Goal: Information Seeking & Learning: Find specific page/section

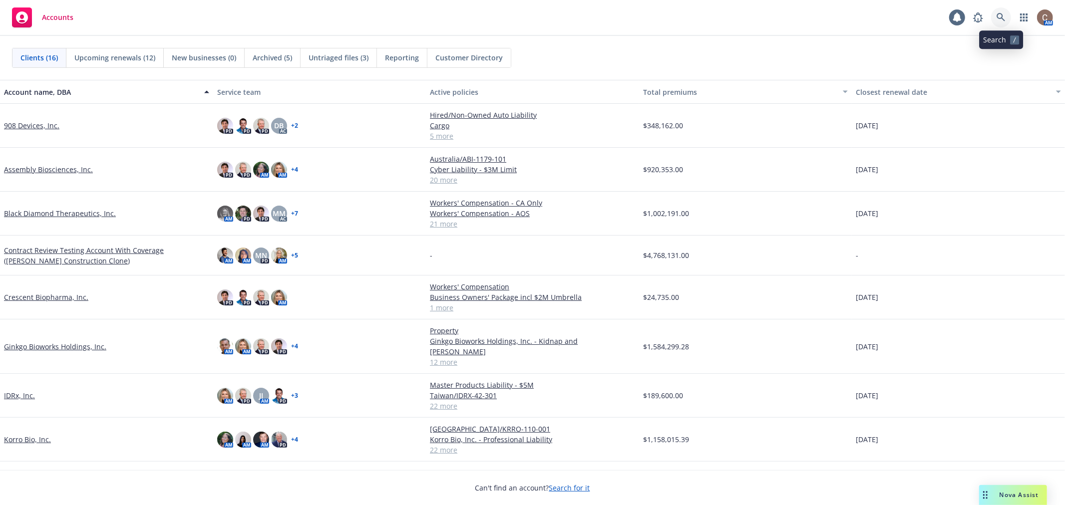
click at [1004, 21] on icon at bounding box center [1001, 17] width 9 height 9
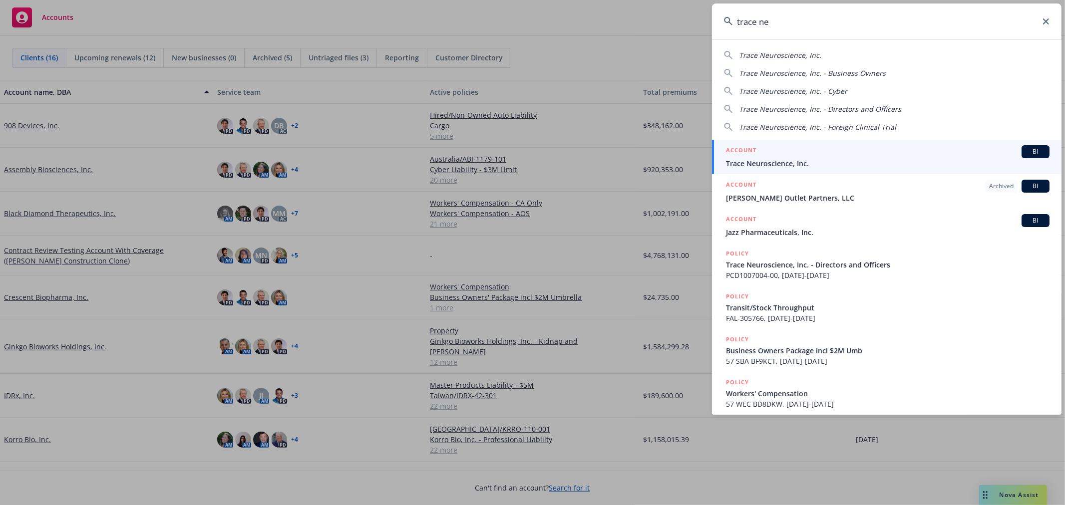
type input "trace ne"
click at [806, 156] on div "ACCOUNT BI" at bounding box center [888, 151] width 324 height 13
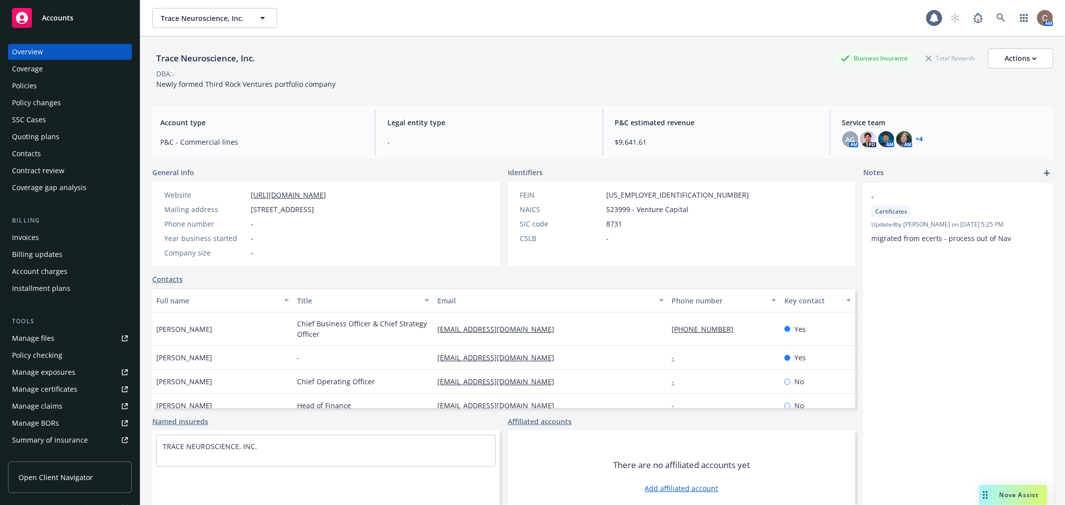
click at [77, 331] on link "Manage files" at bounding box center [70, 339] width 124 height 16
click at [52, 86] on div "Policies" at bounding box center [70, 86] width 116 height 16
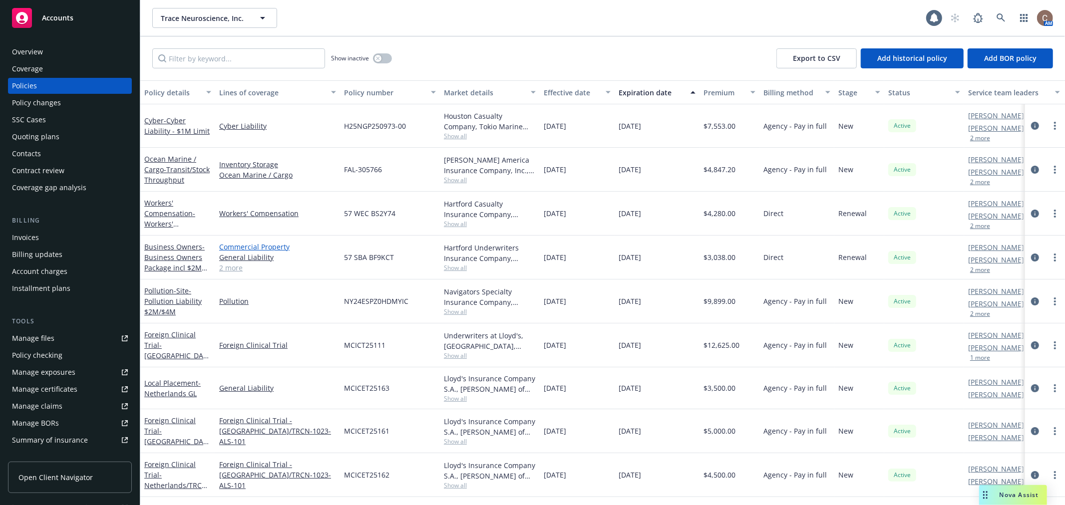
scroll to position [0, 0]
click at [176, 349] on span "- USA/Canada" at bounding box center [176, 361] width 64 height 41
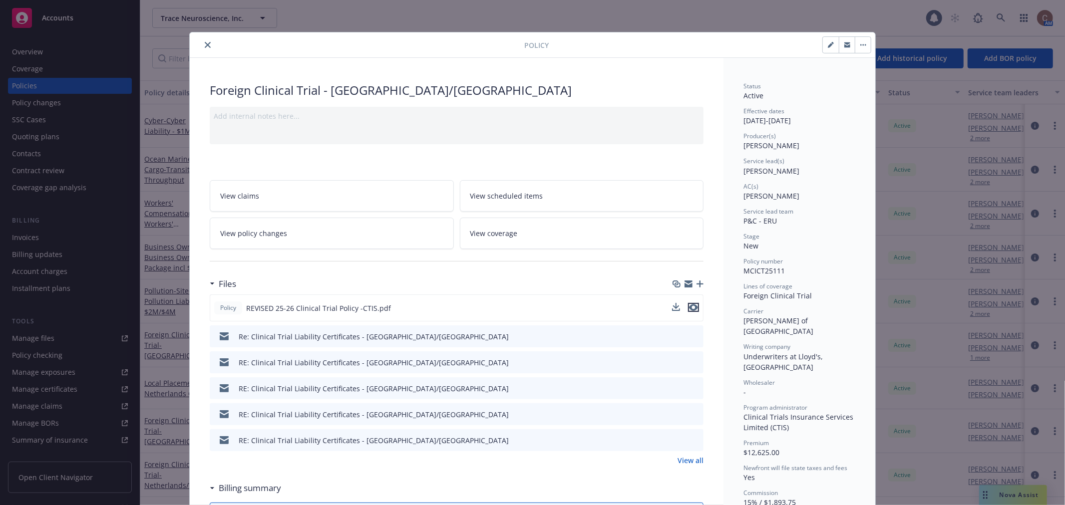
click at [690, 307] on icon "preview file" at bounding box center [693, 307] width 9 height 7
click at [203, 49] on button "close" at bounding box center [208, 45] width 12 height 12
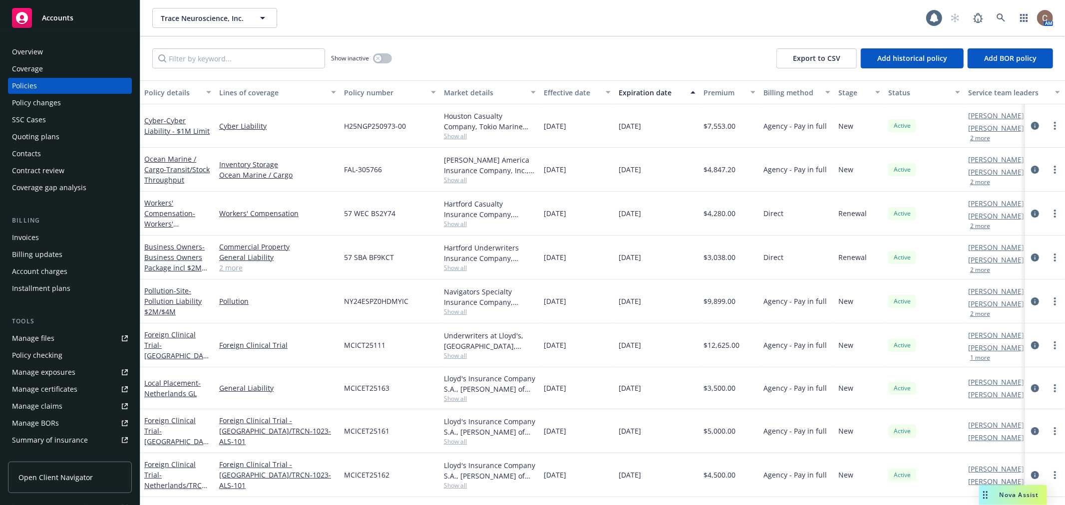
click at [80, 52] on div "Overview" at bounding box center [70, 52] width 116 height 16
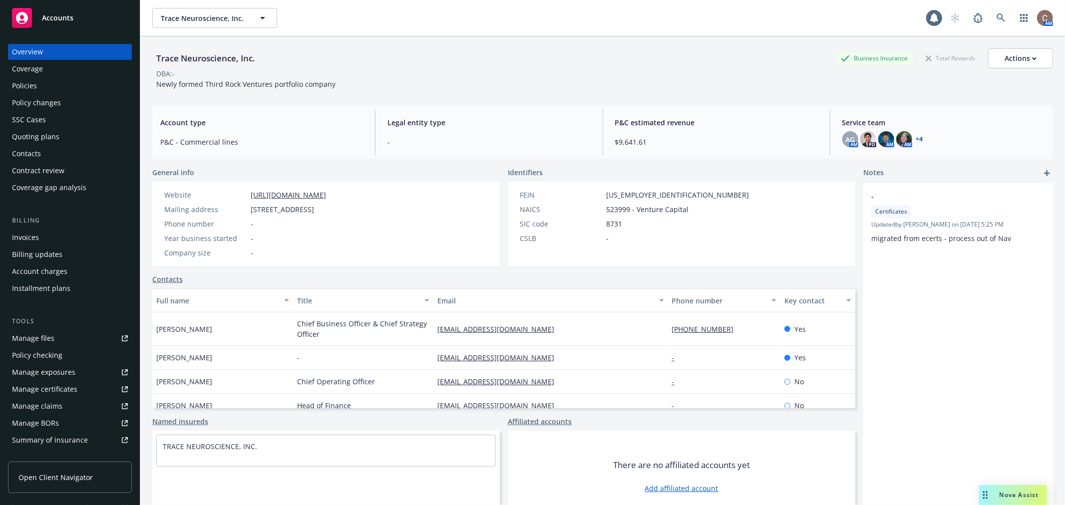
click at [84, 26] on div "Accounts" at bounding box center [70, 18] width 116 height 20
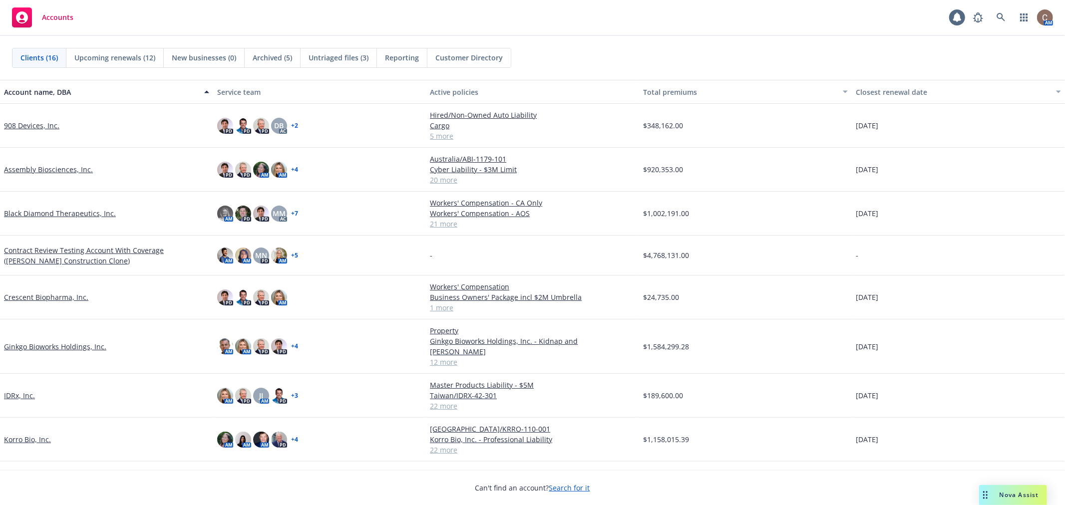
scroll to position [55, 0]
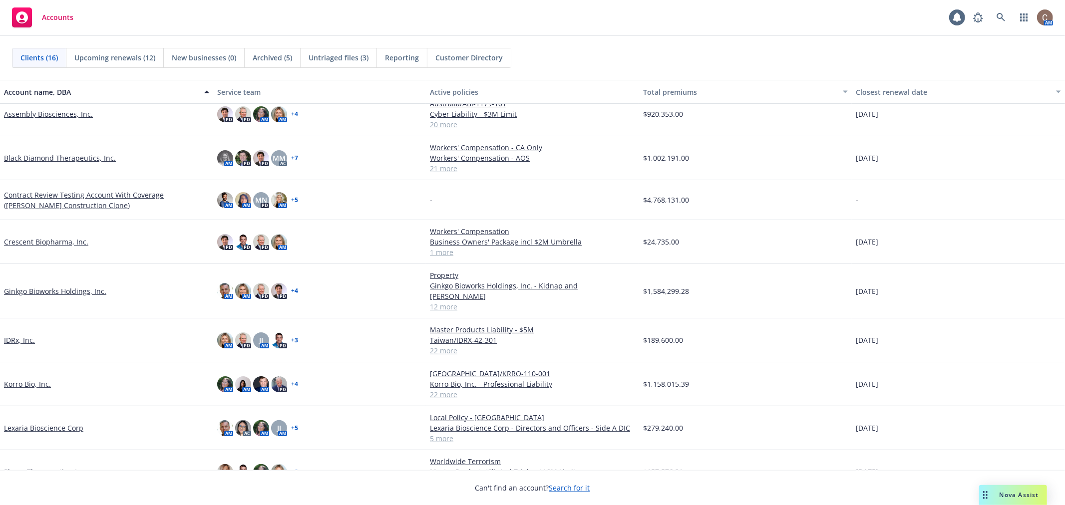
click at [42, 156] on link "Black Diamond Therapeutics, Inc." at bounding box center [60, 158] width 112 height 10
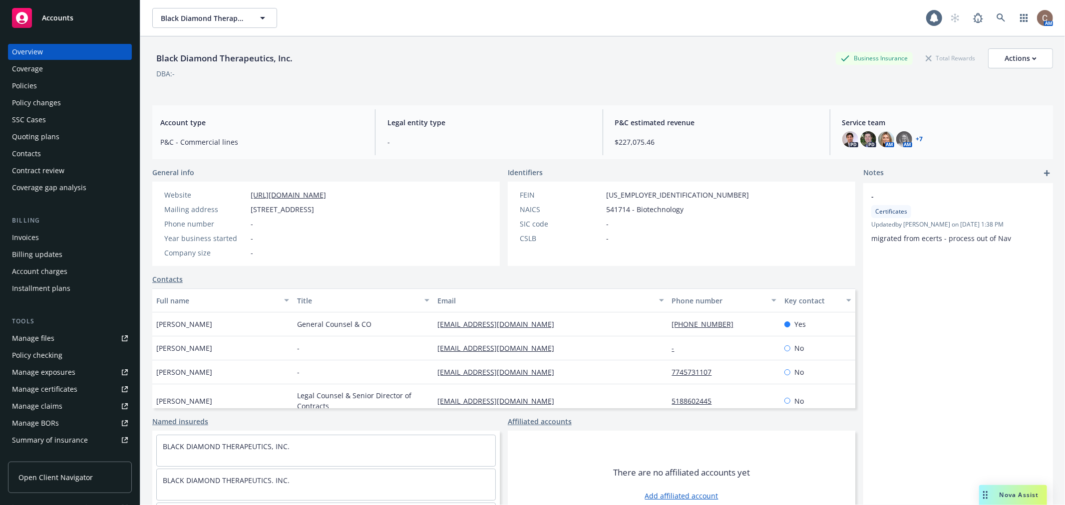
click at [86, 23] on div "Accounts" at bounding box center [70, 18] width 116 height 20
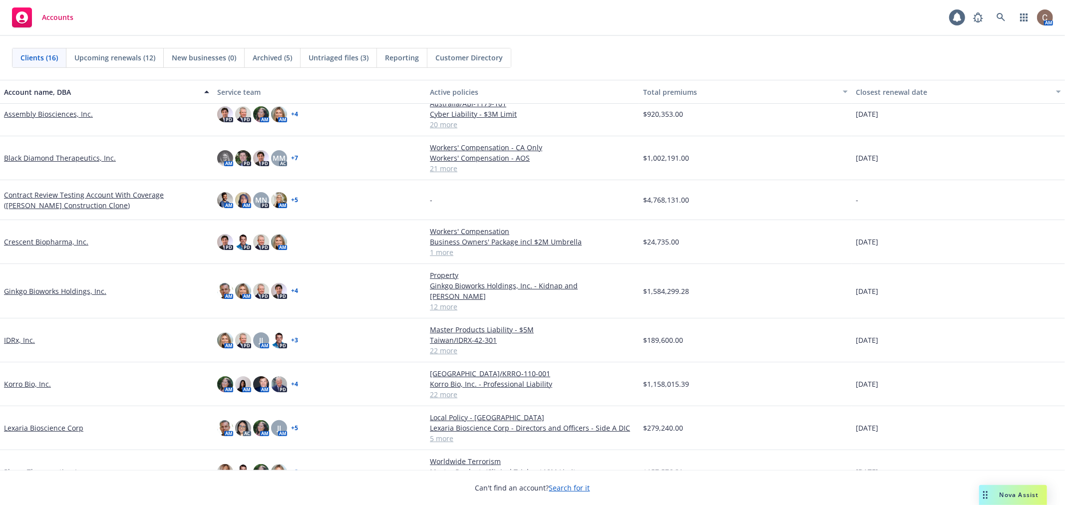
scroll to position [111, 0]
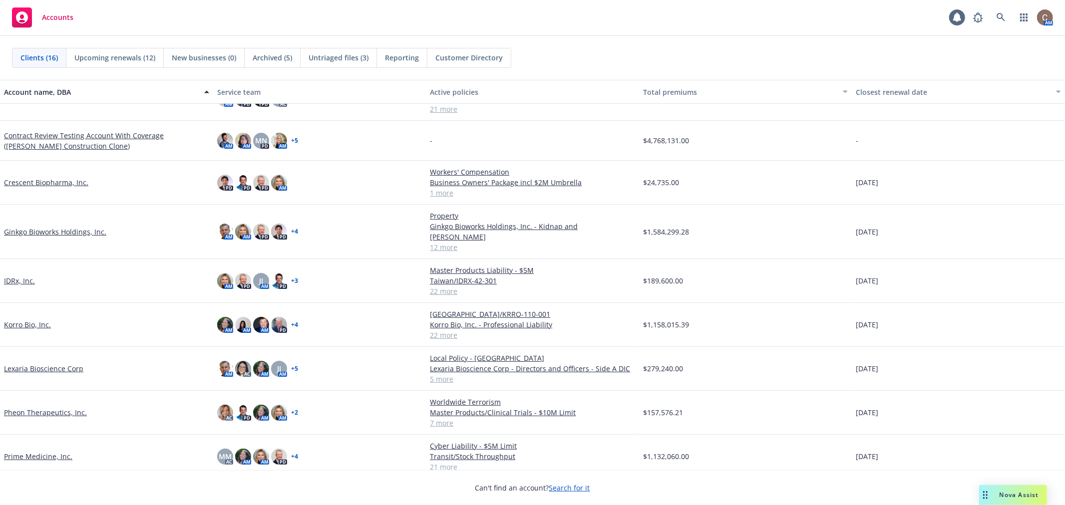
click at [28, 320] on link "Korro Bio, Inc." at bounding box center [27, 325] width 47 height 10
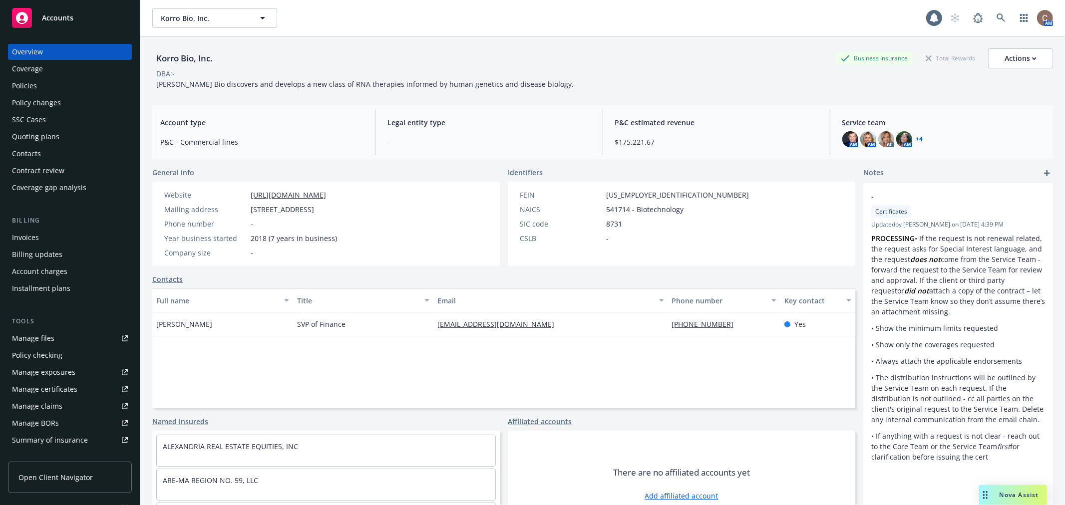
click at [63, 337] on link "Manage files" at bounding box center [70, 339] width 124 height 16
click at [35, 87] on div "Policies" at bounding box center [24, 86] width 25 height 16
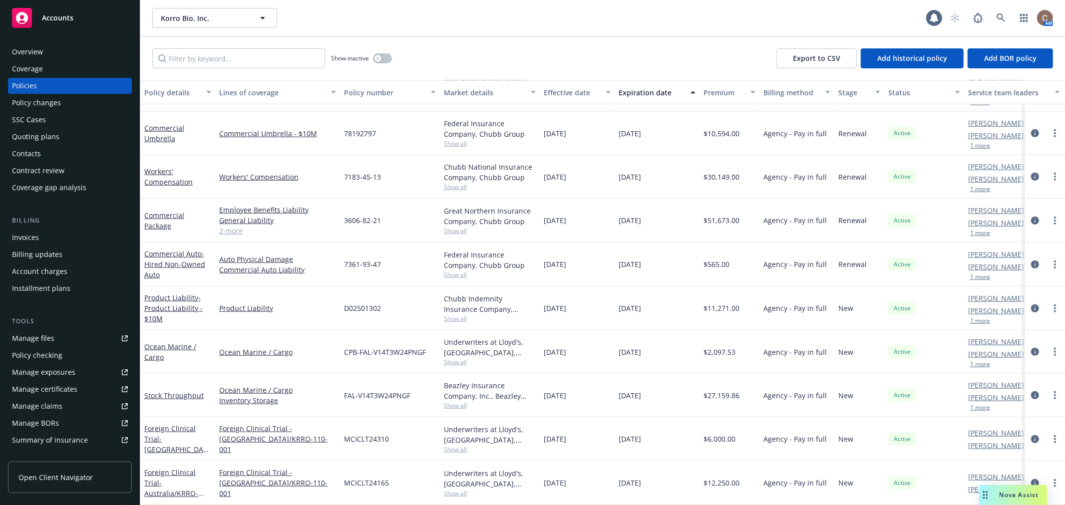
scroll to position [604, 0]
click at [187, 438] on span "- New Zealand/KRRO-110-001" at bounding box center [176, 449] width 64 height 30
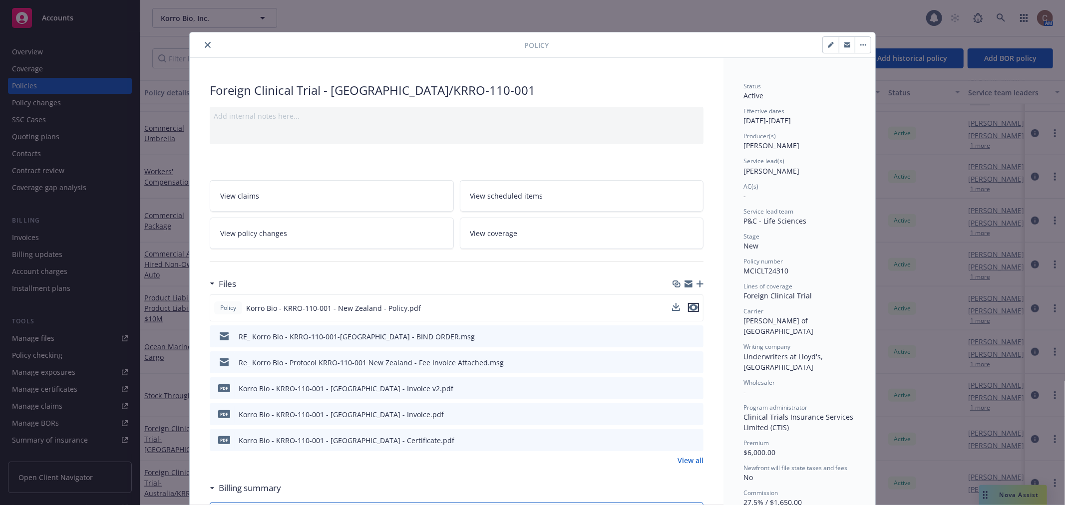
click at [692, 305] on icon "preview file" at bounding box center [693, 307] width 9 height 7
drag, startPoint x: 203, startPoint y: 45, endPoint x: 188, endPoint y: 43, distance: 14.7
click at [205, 45] on icon "close" at bounding box center [208, 45] width 6 height 6
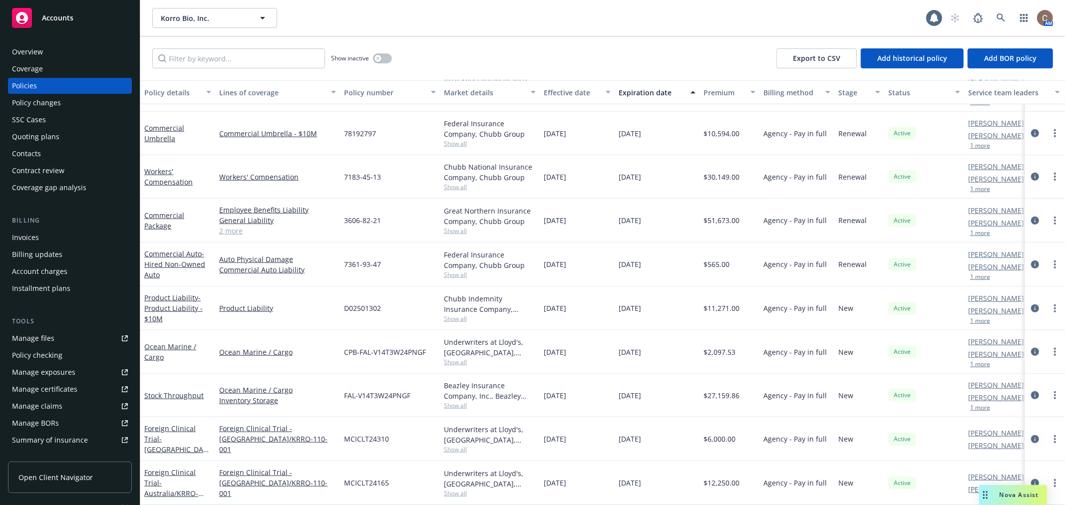
click at [76, 18] on div "Accounts" at bounding box center [70, 18] width 116 height 20
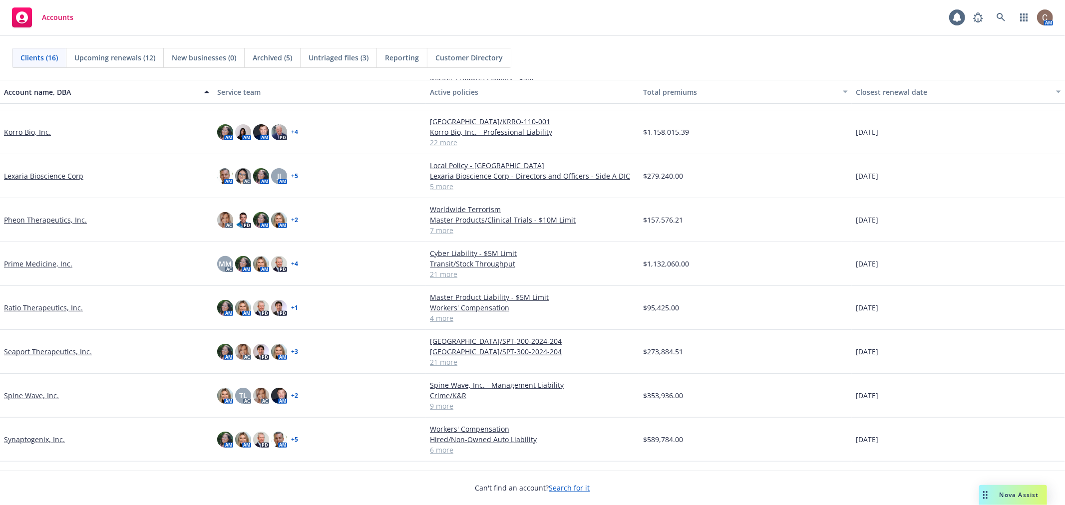
scroll to position [313, 0]
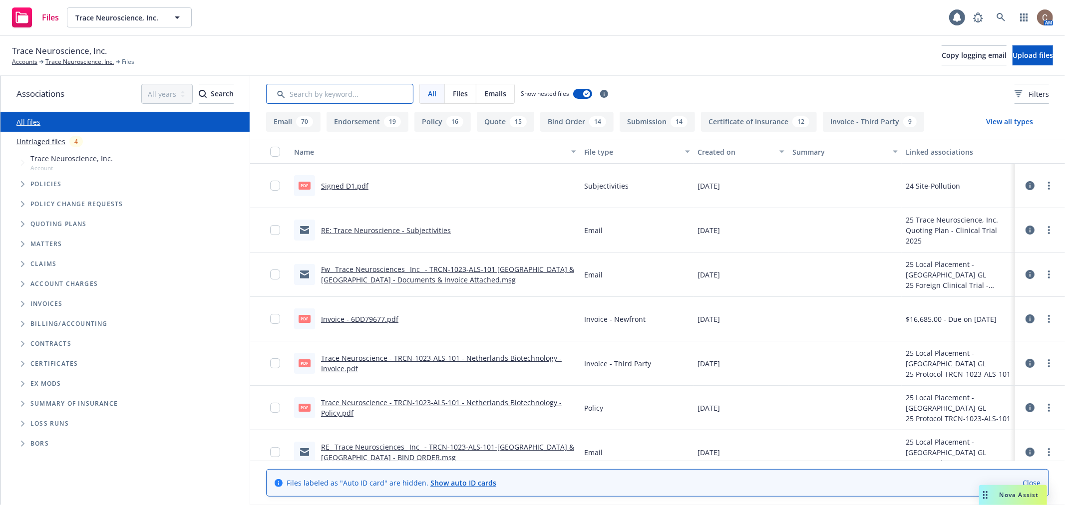
click at [370, 99] on input "Search by keyword..." at bounding box center [339, 94] width 147 height 20
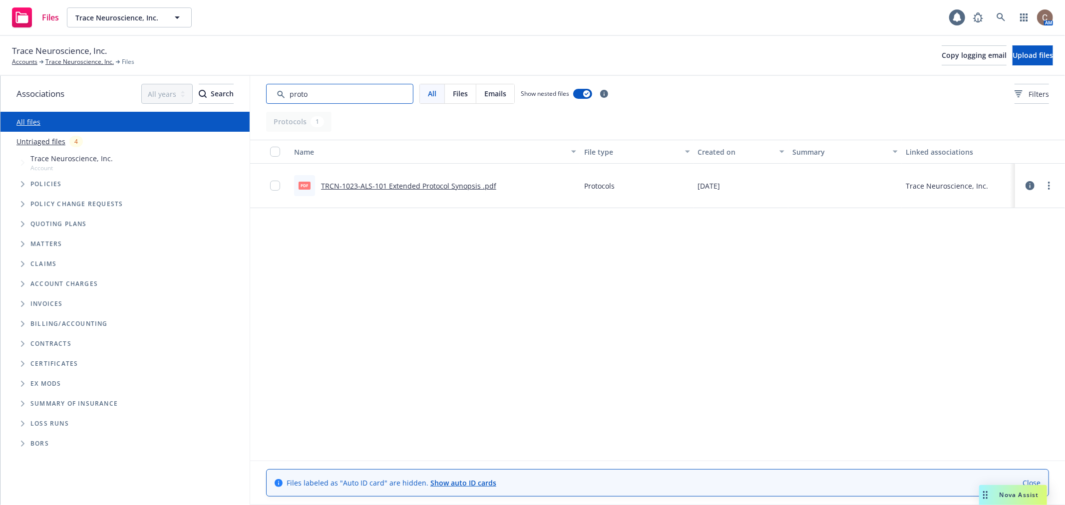
type input "proto"
click at [392, 181] on link "TRCN-1023-ALS-101 Extended Protocol Synopsis .pdf" at bounding box center [408, 185] width 175 height 9
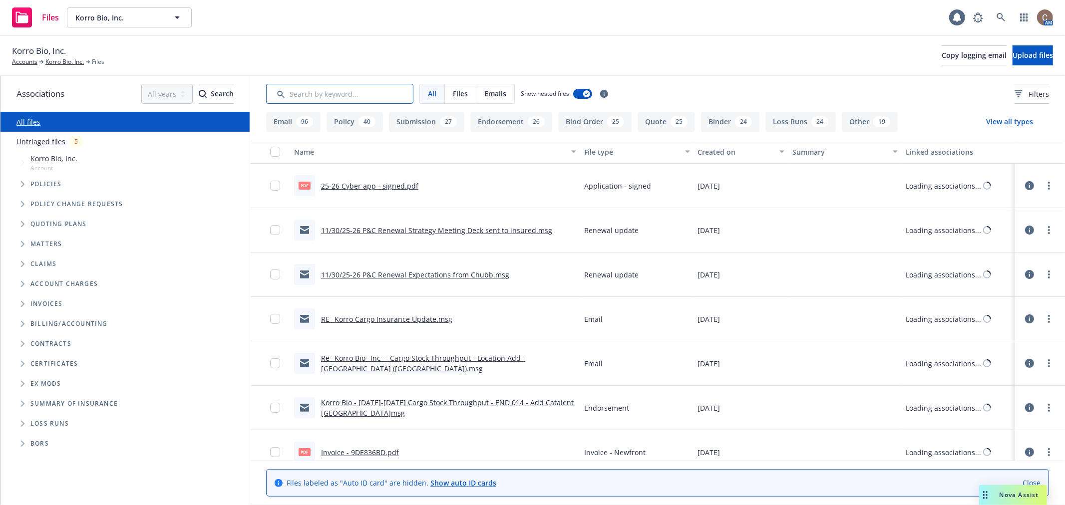
click at [352, 94] on input "Search by keyword..." at bounding box center [339, 94] width 147 height 20
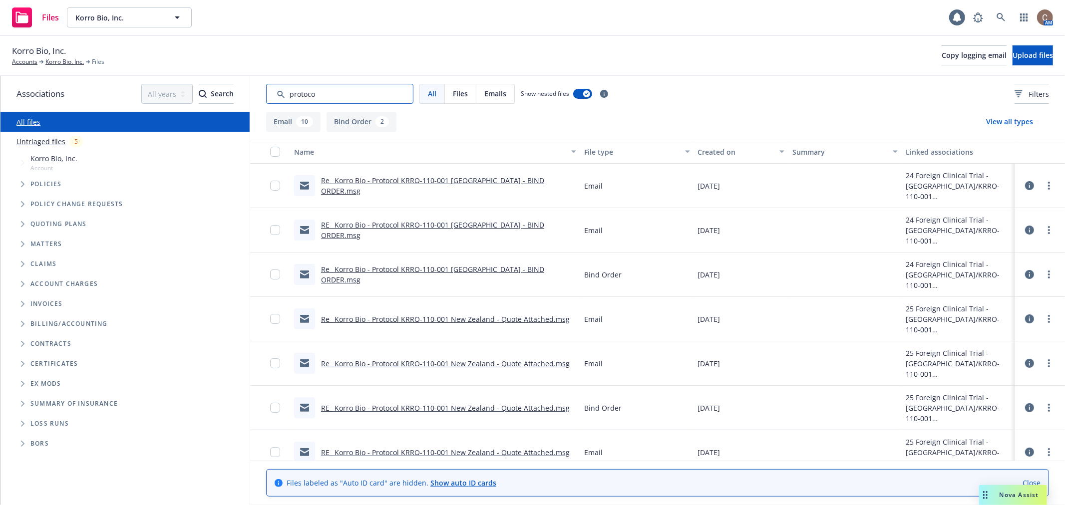
type input "protoco"
